Goal: Book appointment/travel/reservation

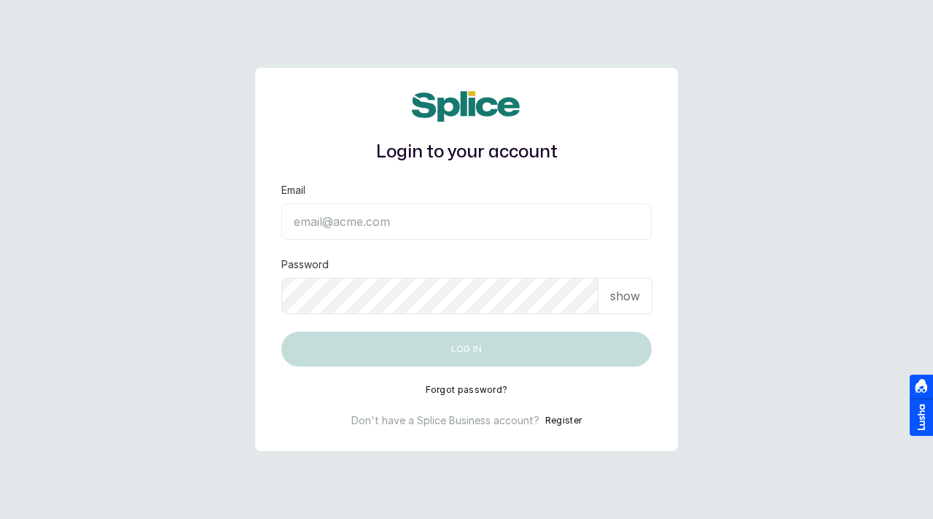
click at [369, 223] on input "Email" at bounding box center [466, 221] width 370 height 36
click at [621, 295] on p "show" at bounding box center [625, 295] width 30 height 17
click at [343, 221] on input "Email" at bounding box center [466, 221] width 370 height 36
click at [326, 228] on input "Email" at bounding box center [466, 221] width 370 height 36
click at [341, 207] on input "Email" at bounding box center [466, 221] width 370 height 36
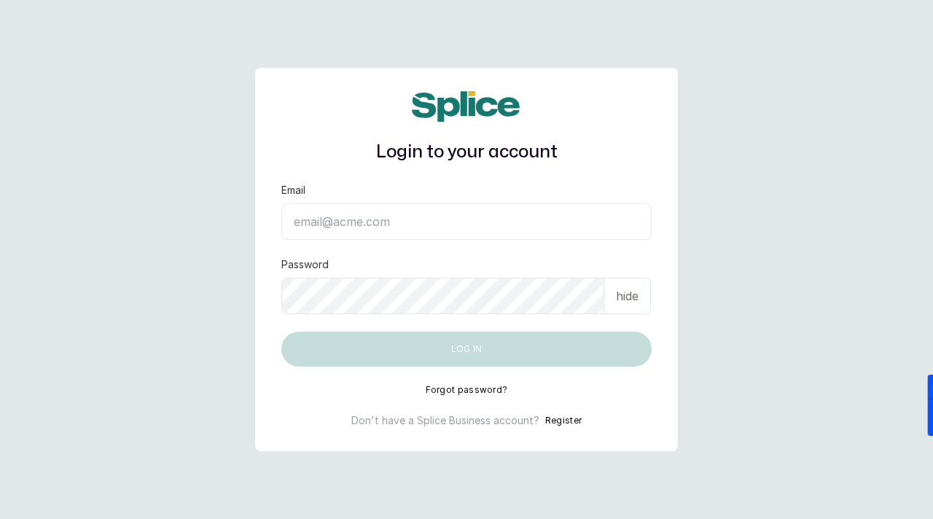
paste input "[EMAIL_ADDRESS][DOMAIN_NAME]"
type input "[EMAIL_ADDRESS][DOMAIN_NAME]"
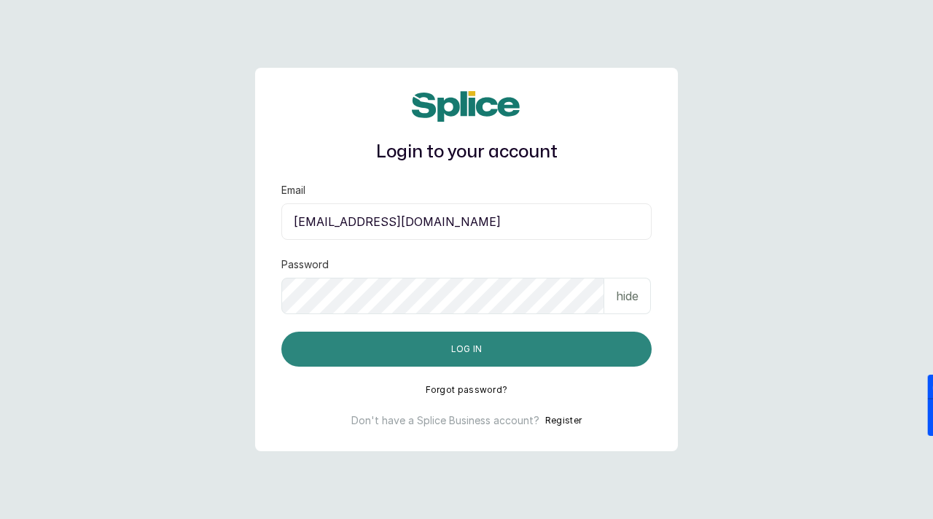
click at [490, 358] on button "Log in" at bounding box center [466, 348] width 370 height 35
click at [447, 348] on button "Log in" at bounding box center [466, 348] width 370 height 35
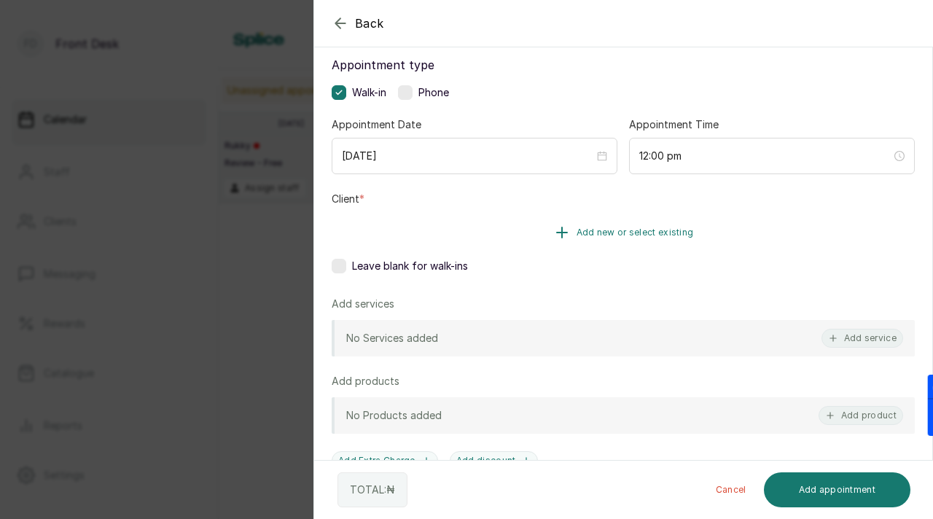
scroll to position [127, 0]
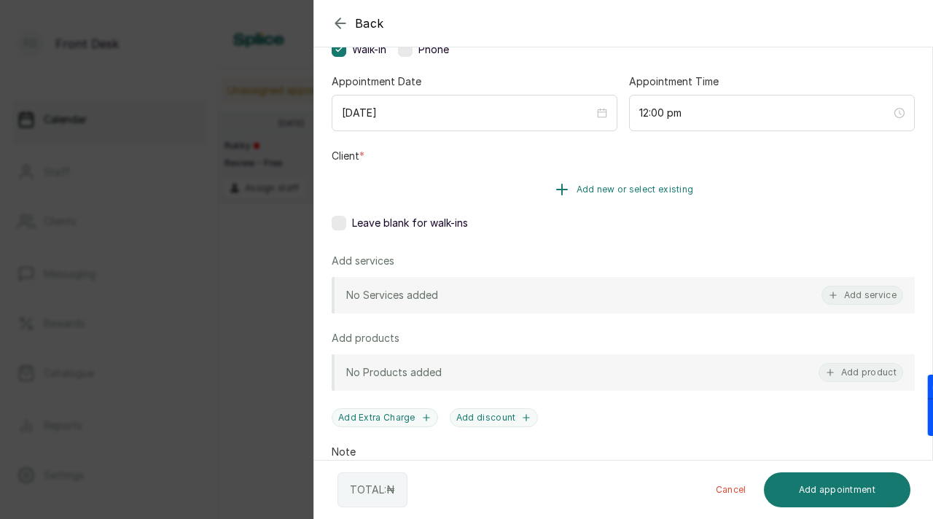
click at [640, 191] on span "Add new or select existing" at bounding box center [634, 190] width 117 height 12
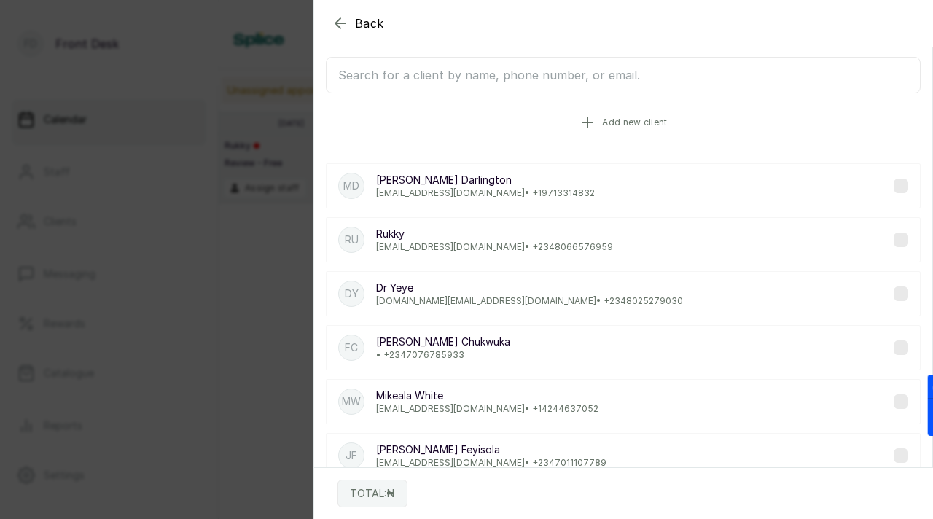
scroll to position [0, 0]
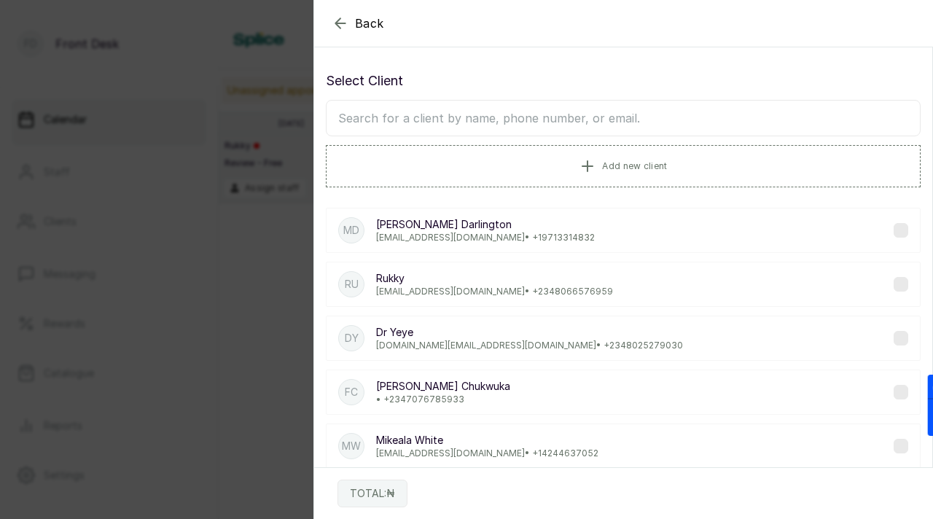
click at [552, 111] on input "text" at bounding box center [623, 118] width 594 height 36
type input "osagie"
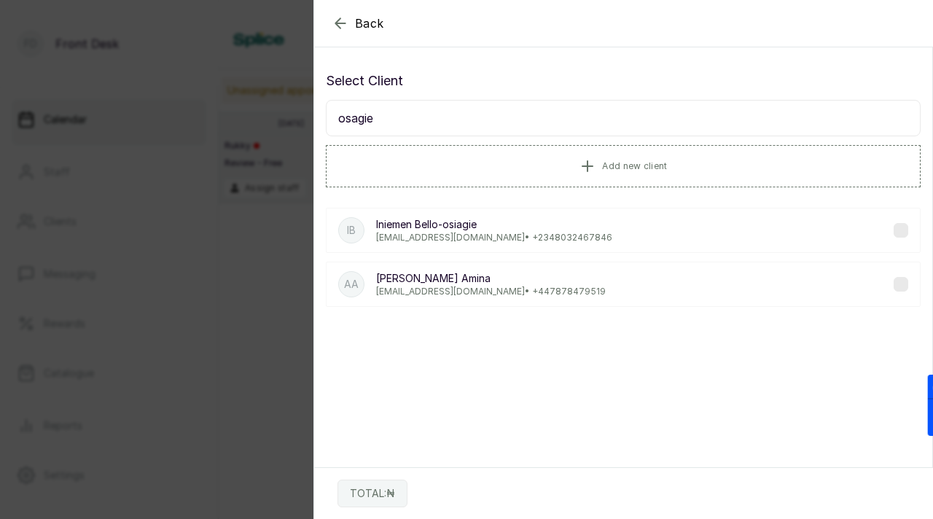
click at [619, 227] on div "IB Iniemen Bello-osiagie teslimbelloosagie@gmail.com • +234 8032467846" at bounding box center [623, 230] width 594 height 45
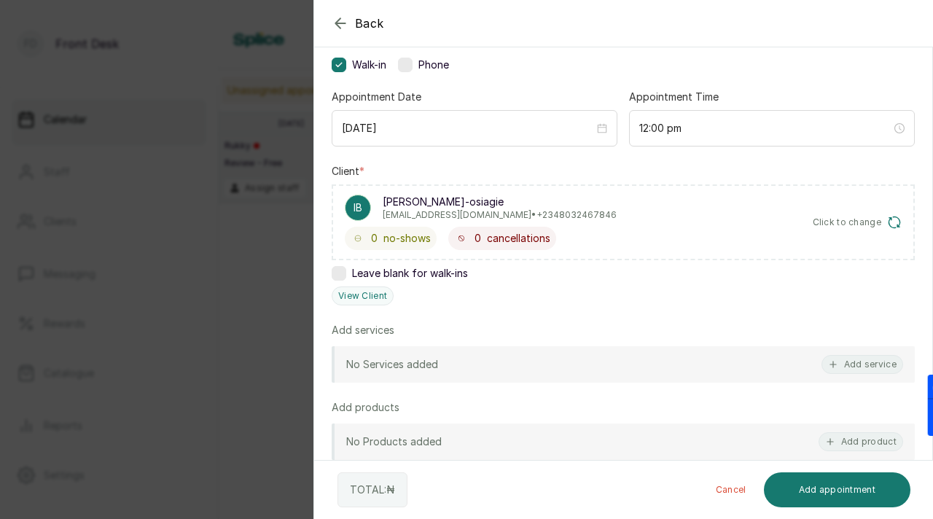
scroll to position [196, 0]
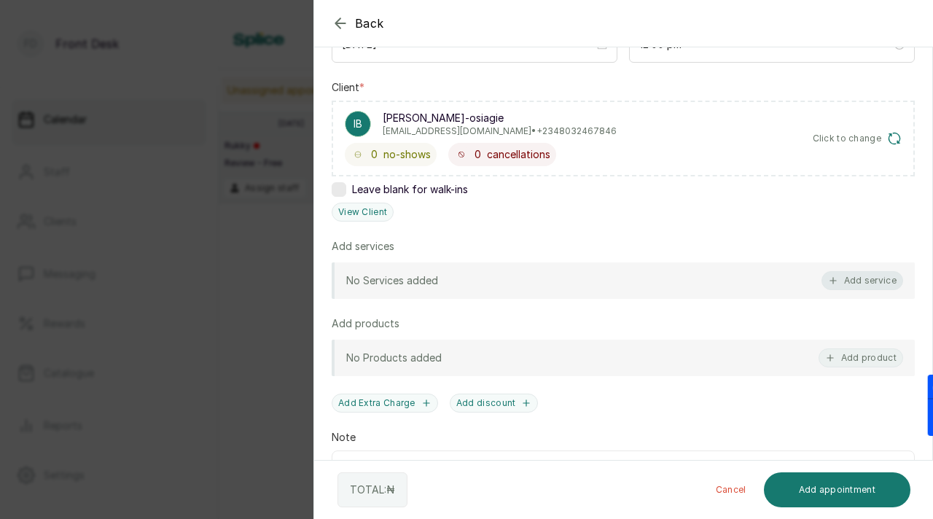
click at [867, 288] on button "Add service" at bounding box center [862, 280] width 82 height 19
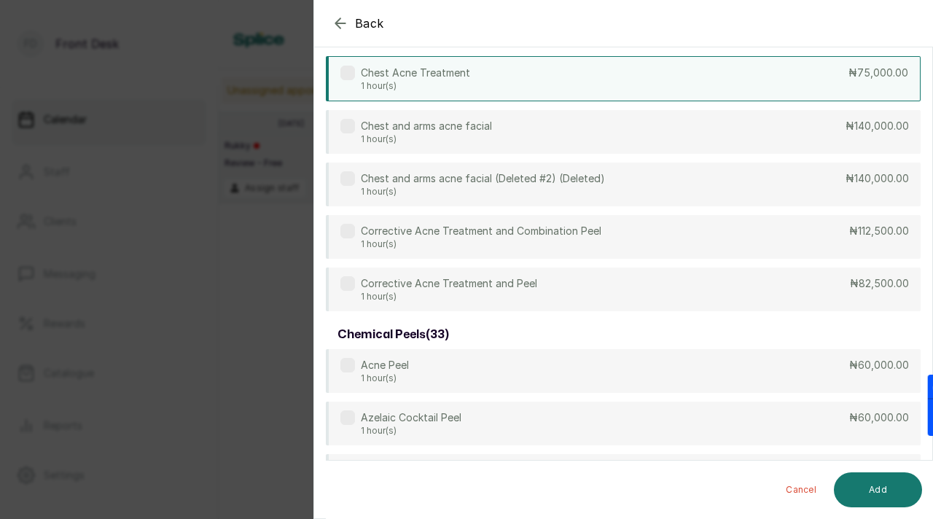
scroll to position [0, 0]
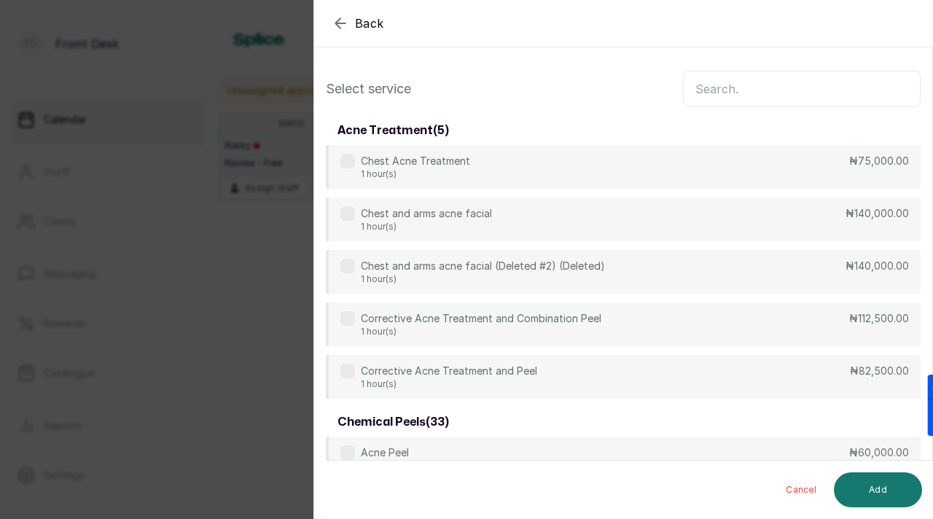
click at [338, 23] on icon "button" at bounding box center [339, 22] width 9 height 9
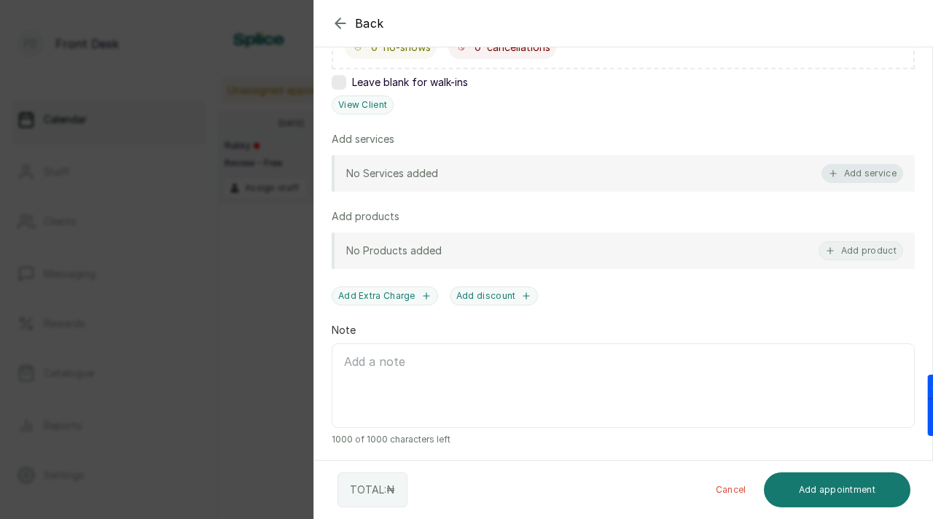
click at [848, 168] on button "Add service" at bounding box center [862, 173] width 82 height 19
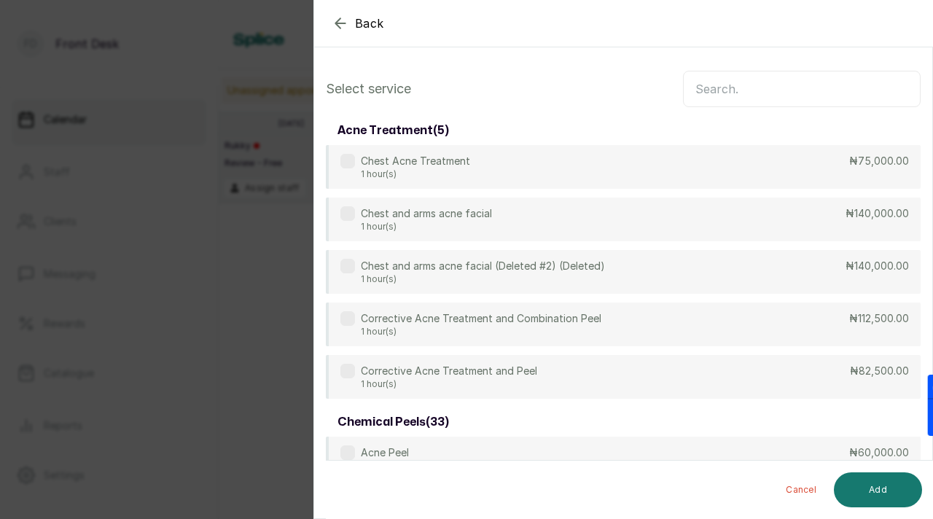
click at [799, 90] on input "text" at bounding box center [802, 89] width 238 height 36
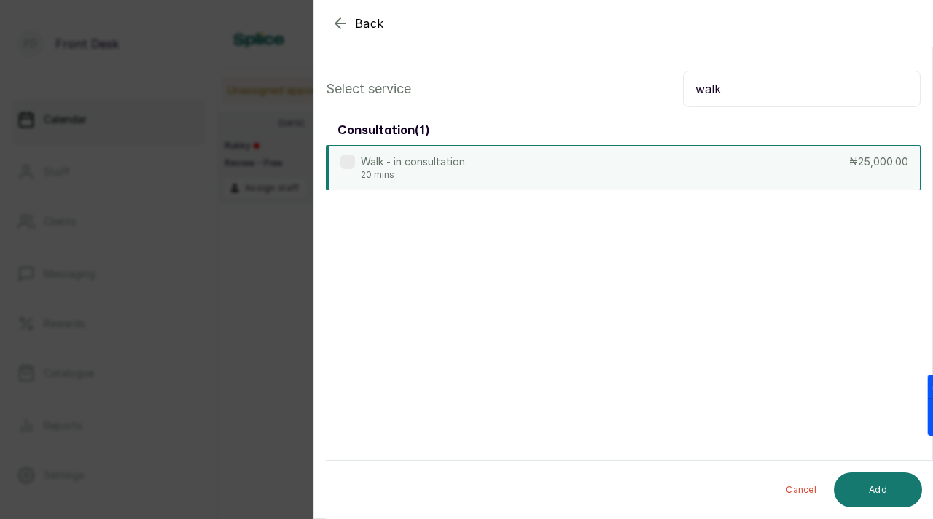
type input "walk"
click at [345, 166] on label at bounding box center [347, 161] width 15 height 15
click at [877, 504] on button "Add" at bounding box center [877, 489] width 88 height 35
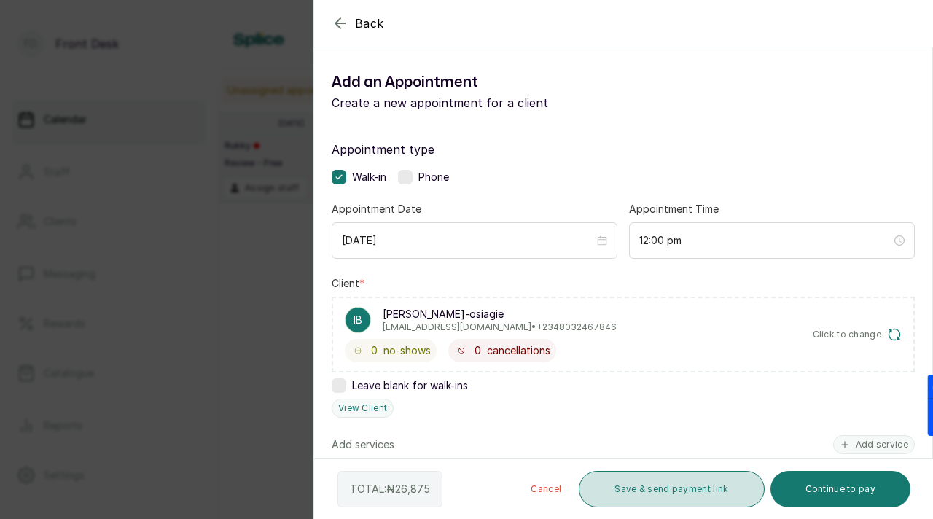
click at [716, 501] on button "Save & send payment link" at bounding box center [670, 489] width 185 height 36
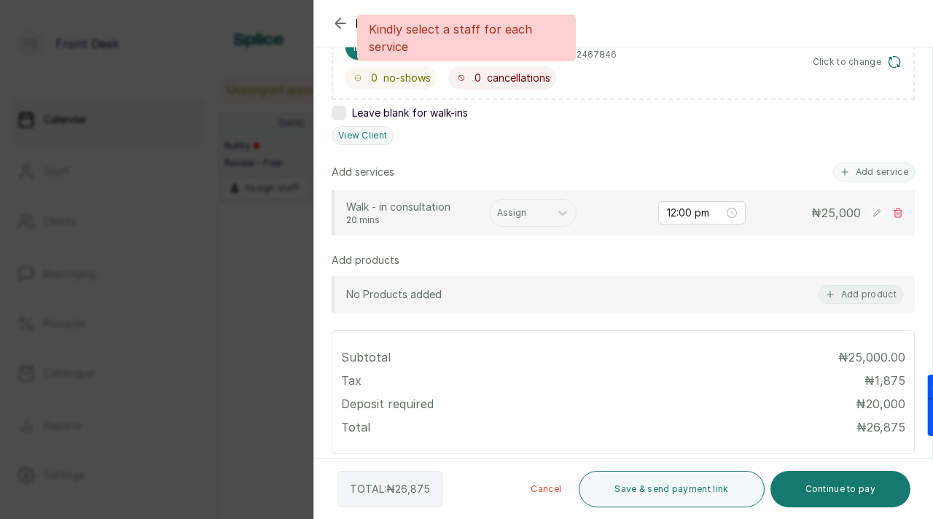
scroll to position [283, 0]
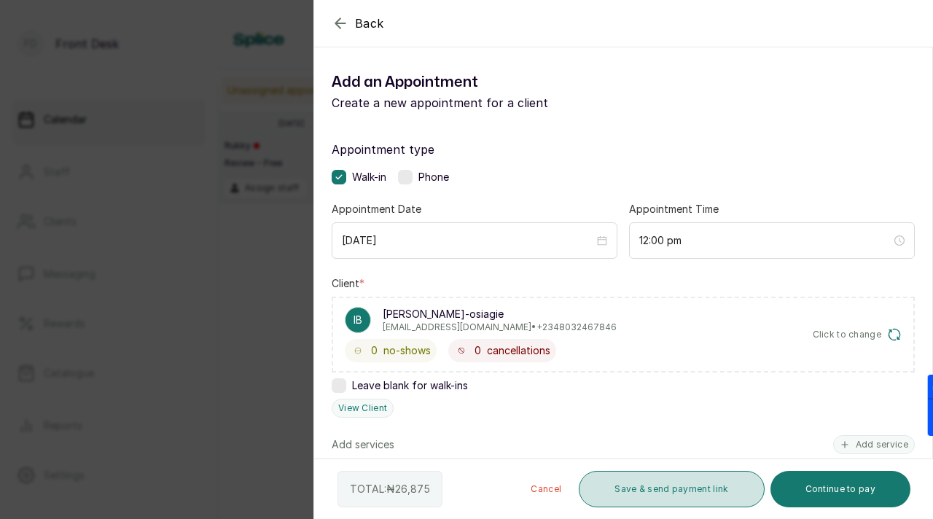
click at [731, 488] on button "Save & send payment link" at bounding box center [670, 489] width 185 height 36
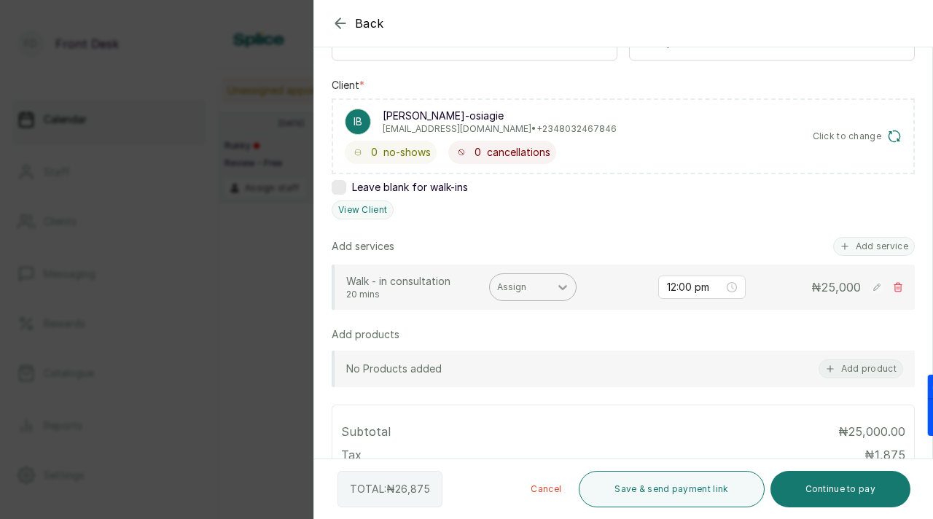
click at [565, 278] on div at bounding box center [562, 287] width 26 height 26
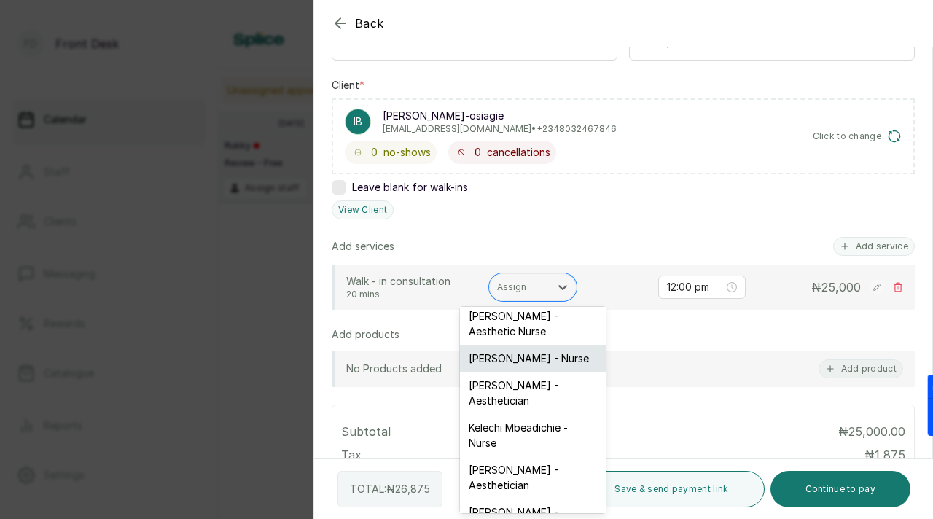
click at [522, 350] on div "Ifeoma Eze - Nurse" at bounding box center [533, 358] width 146 height 27
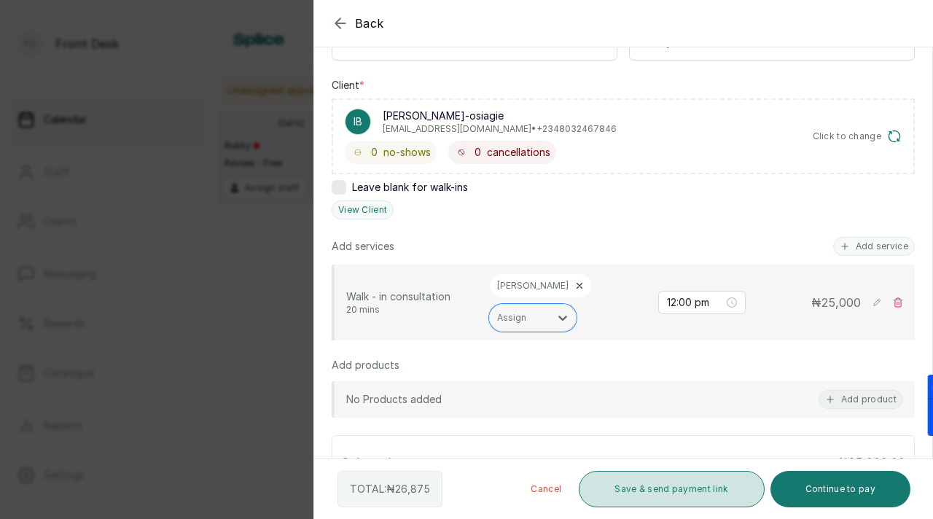
click at [655, 497] on button "Save & send payment link" at bounding box center [670, 489] width 185 height 36
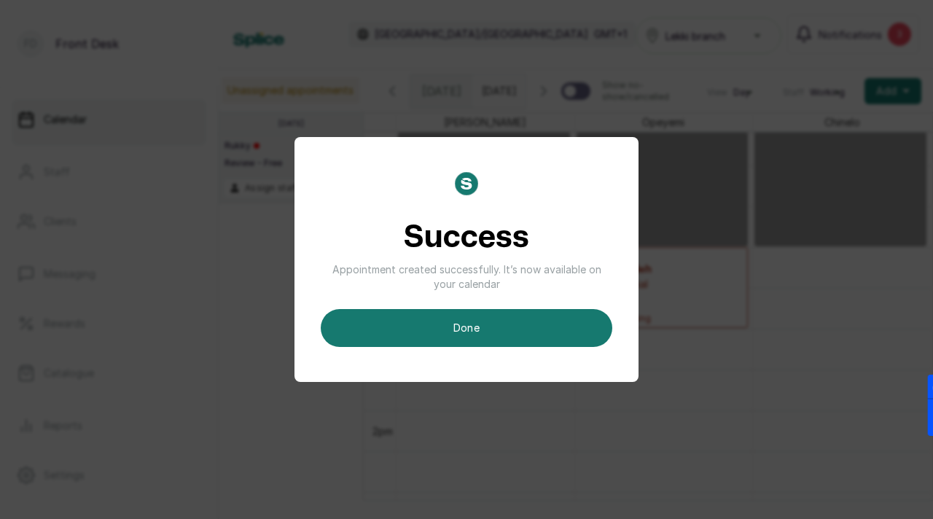
click at [532, 327] on button "done" at bounding box center [466, 328] width 291 height 38
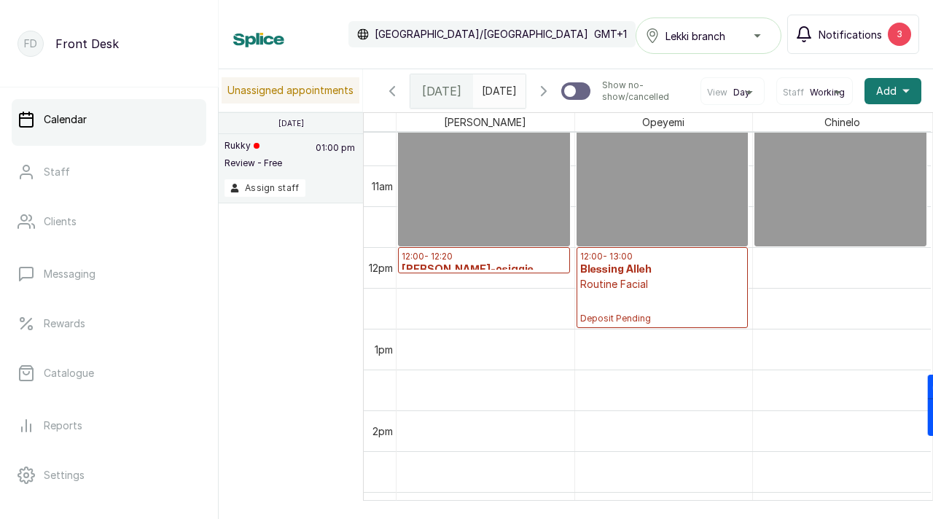
click at [877, 20] on button "Notifications 3" at bounding box center [853, 34] width 132 height 39
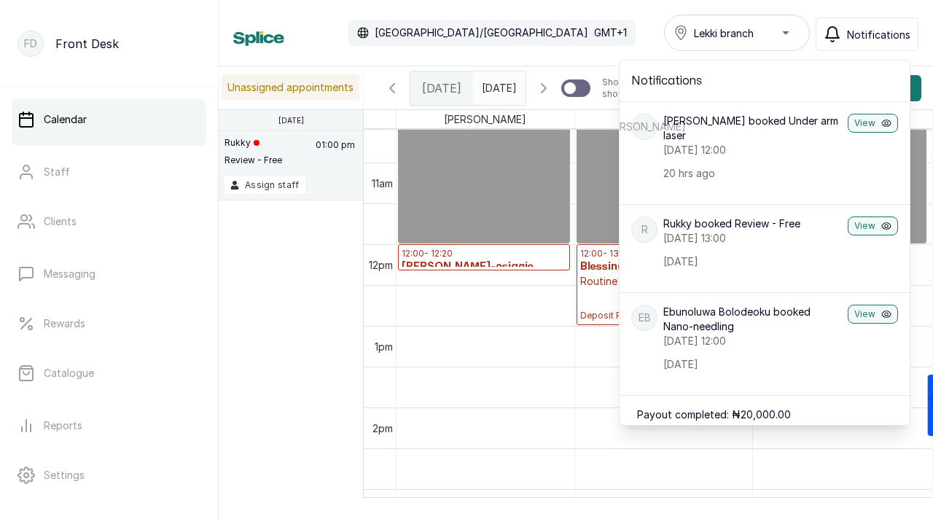
scroll to position [7, 0]
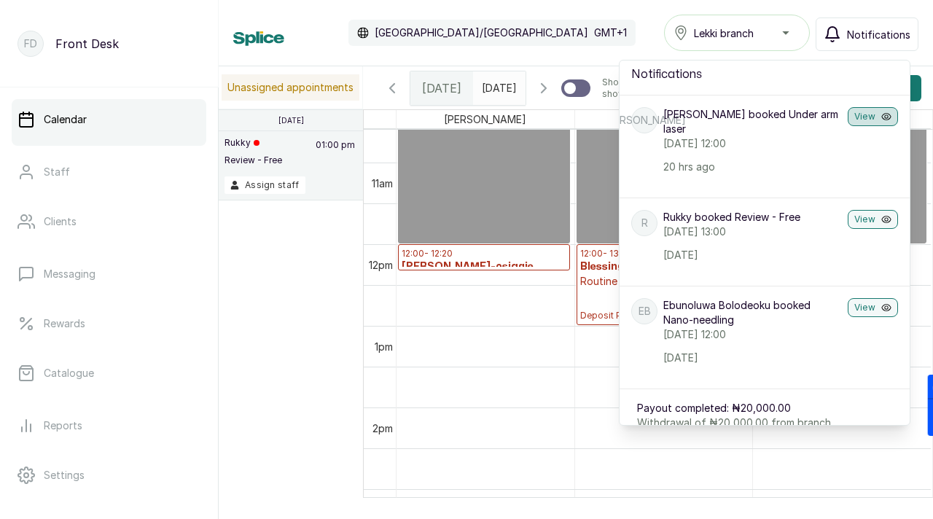
click at [874, 119] on button "View" at bounding box center [872, 116] width 50 height 19
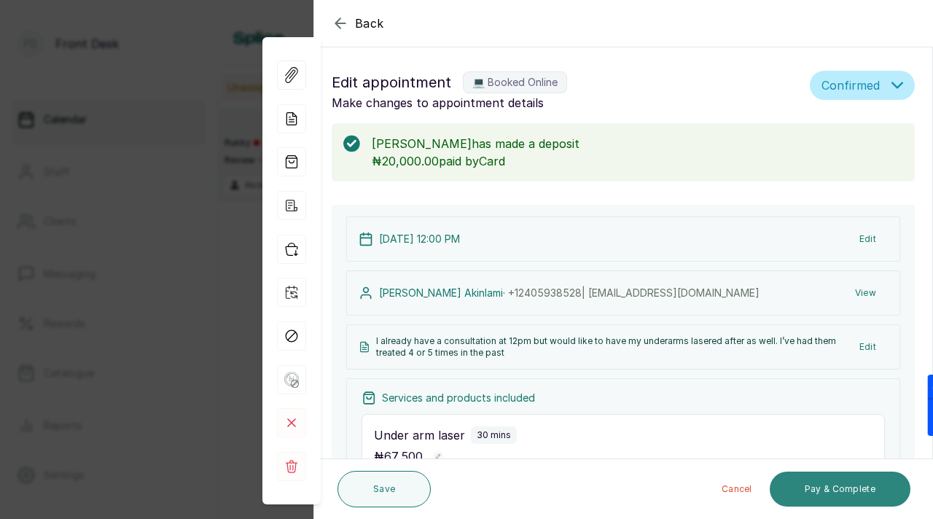
click at [825, 484] on button "Pay & Complete" at bounding box center [839, 488] width 141 height 35
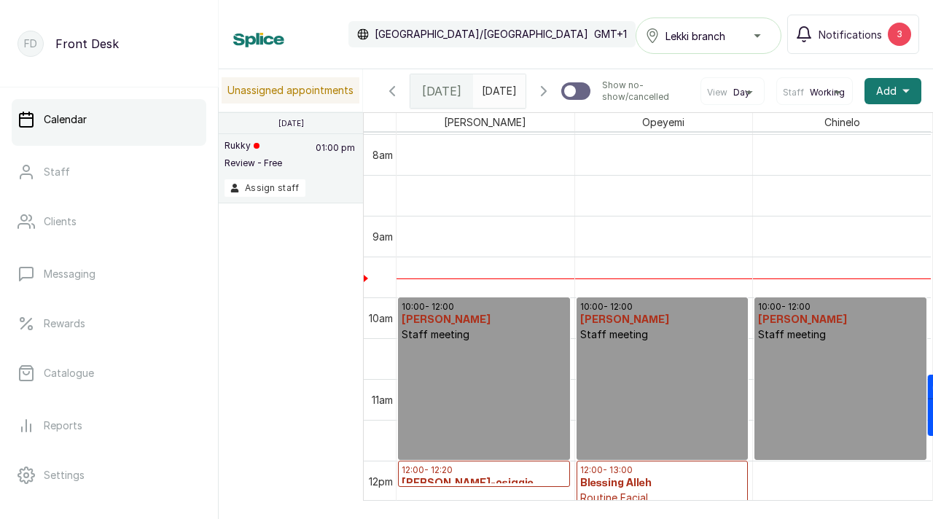
scroll to position [697, 0]
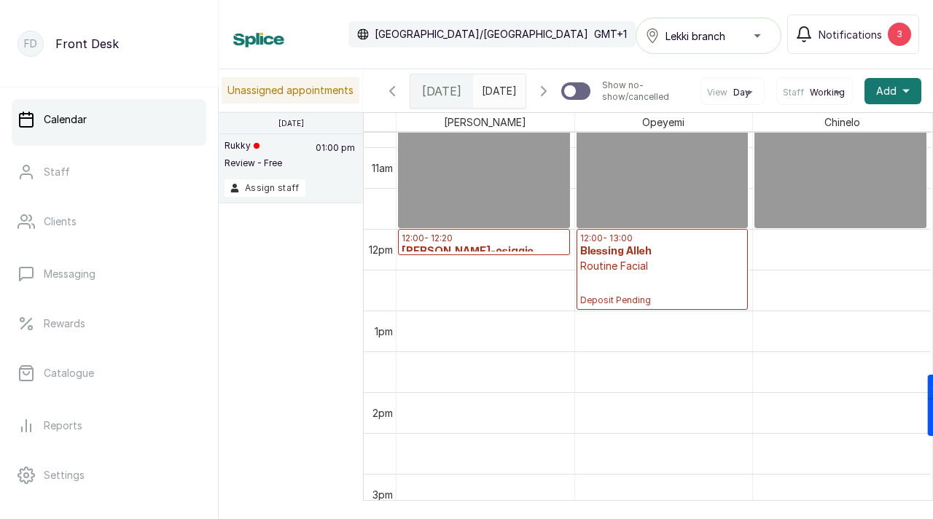
click at [469, 252] on h3 "Iniemen Bello-osiagie" at bounding box center [483, 251] width 165 height 15
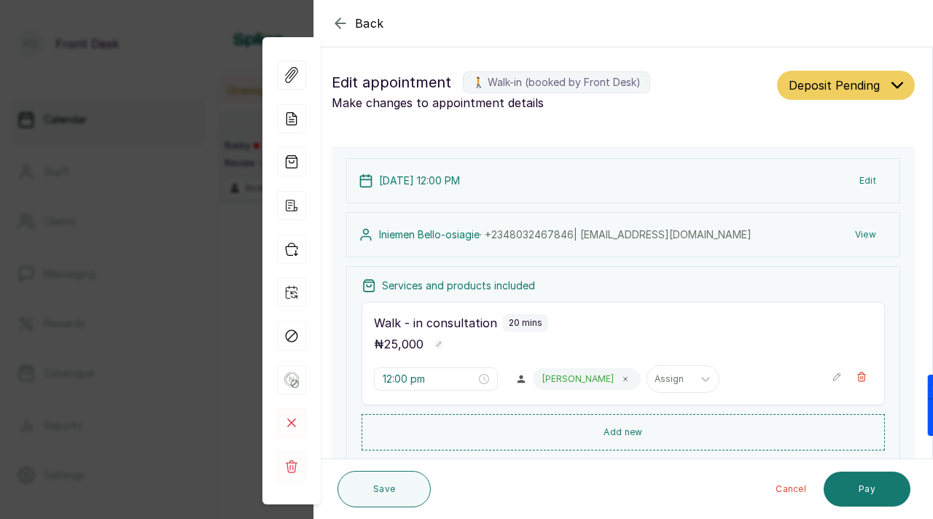
click at [355, 25] on span "Back" at bounding box center [369, 23] width 29 height 17
